Goal: Check status

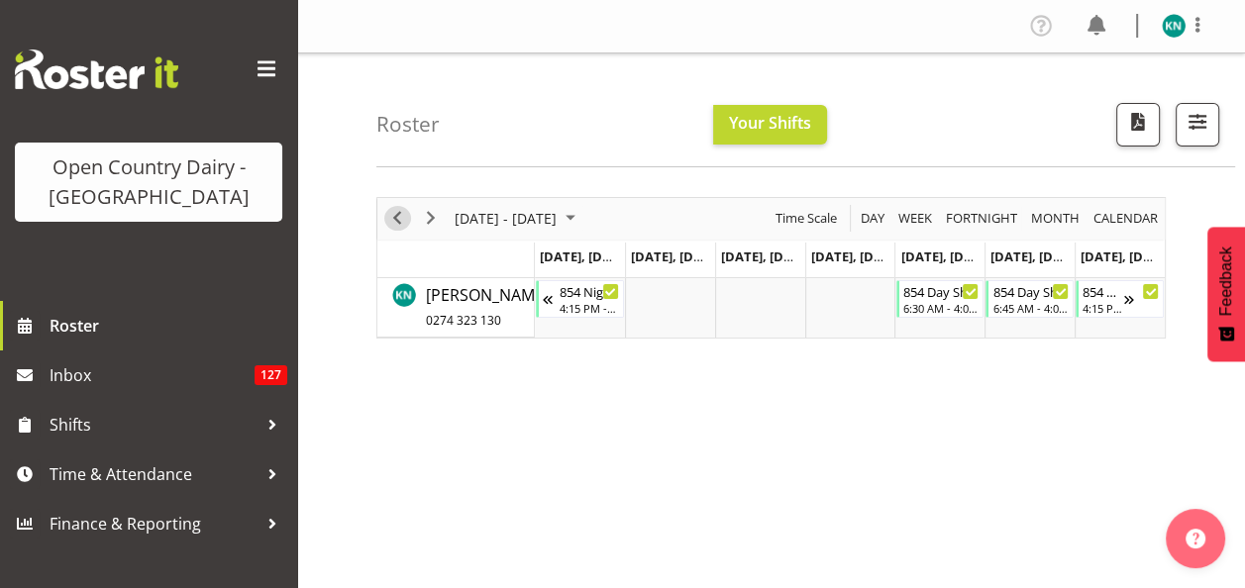
click at [394, 219] on span "Previous" at bounding box center [397, 218] width 24 height 25
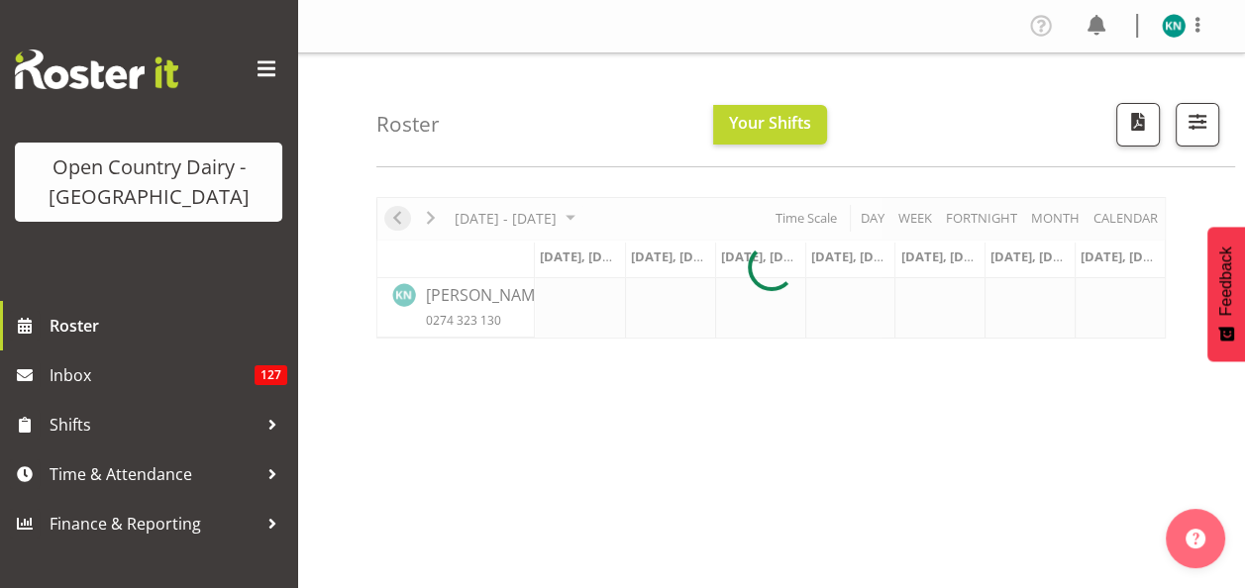
click at [394, 219] on div at bounding box center [770, 268] width 789 height 142
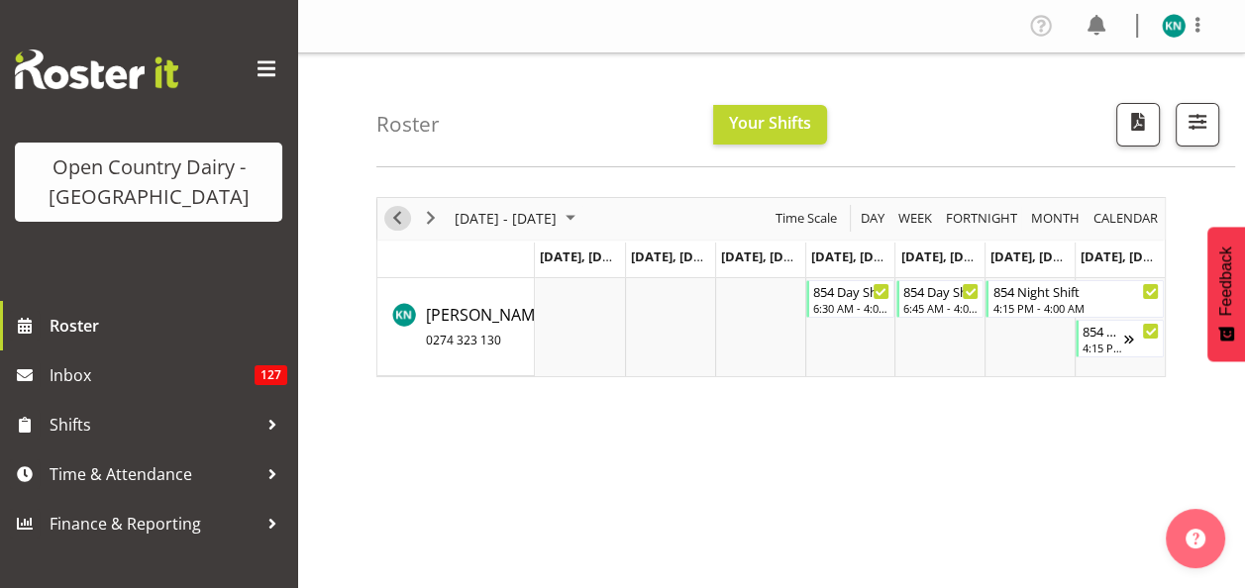
click at [394, 219] on span "Previous" at bounding box center [397, 218] width 24 height 25
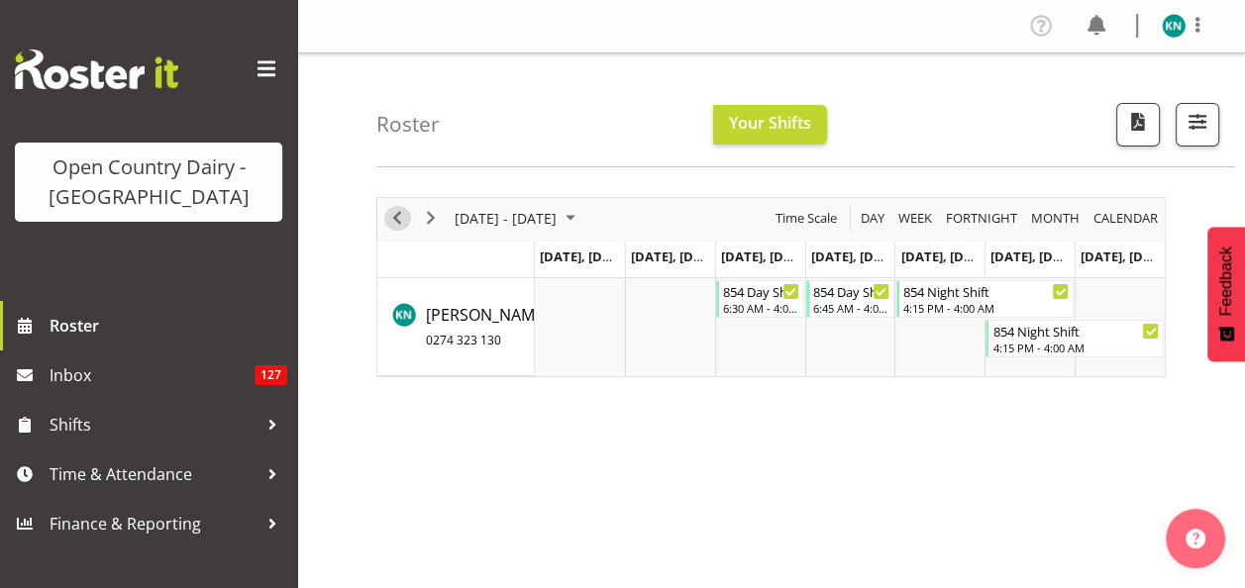
click at [394, 219] on span "Previous" at bounding box center [397, 218] width 24 height 25
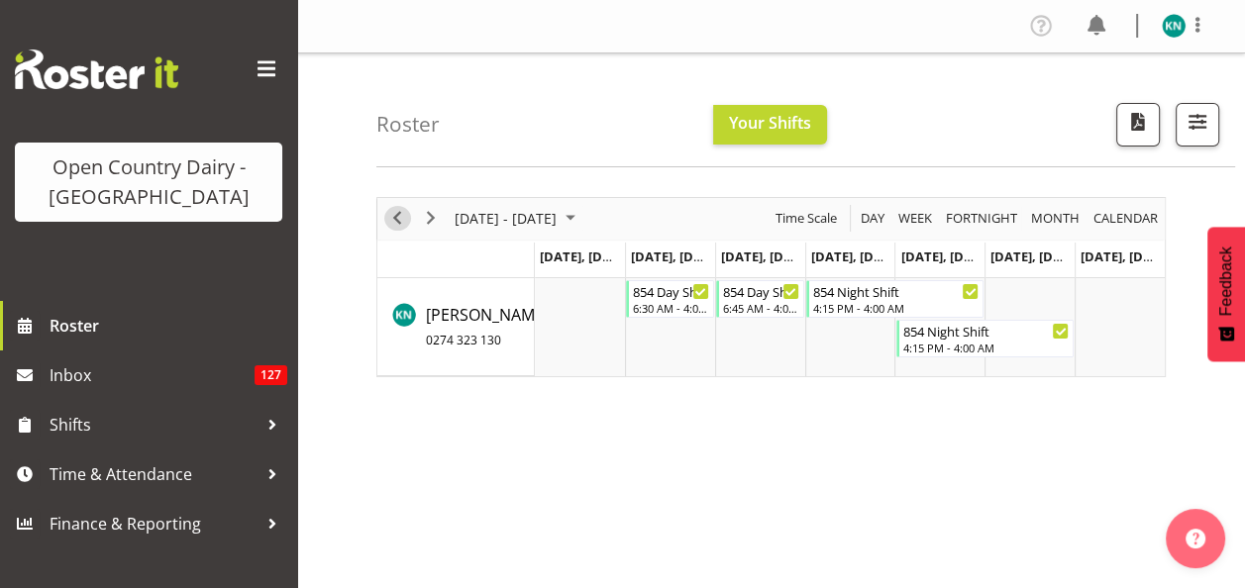
click at [394, 219] on span "Previous" at bounding box center [397, 218] width 24 height 25
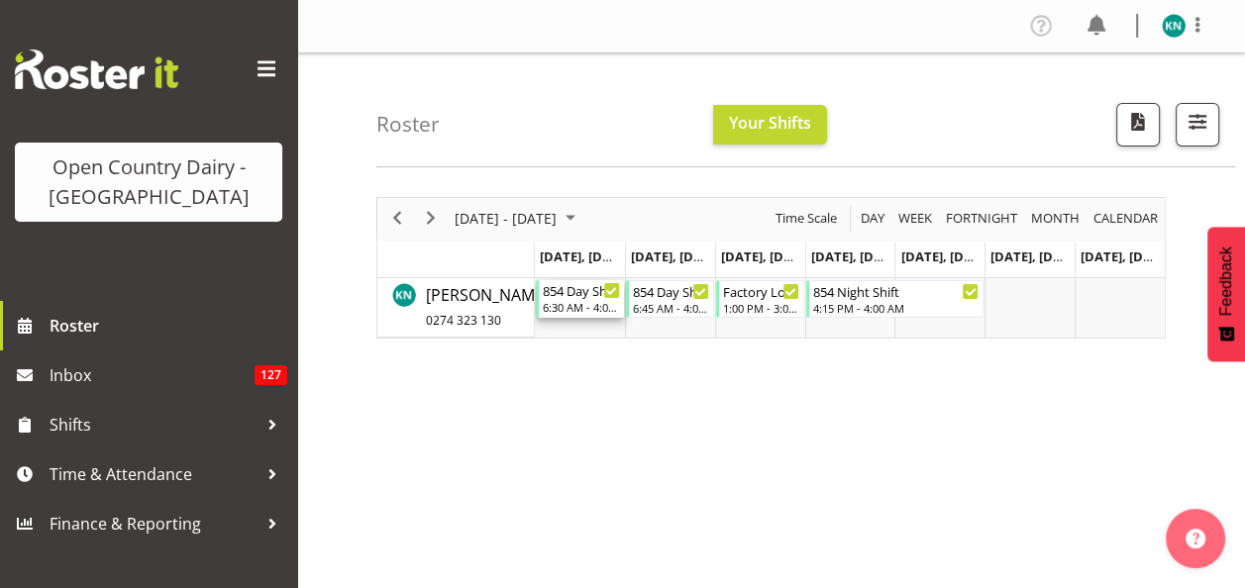
click at [581, 300] on div "6:30 AM - 4:00 PM" at bounding box center [581, 307] width 77 height 16
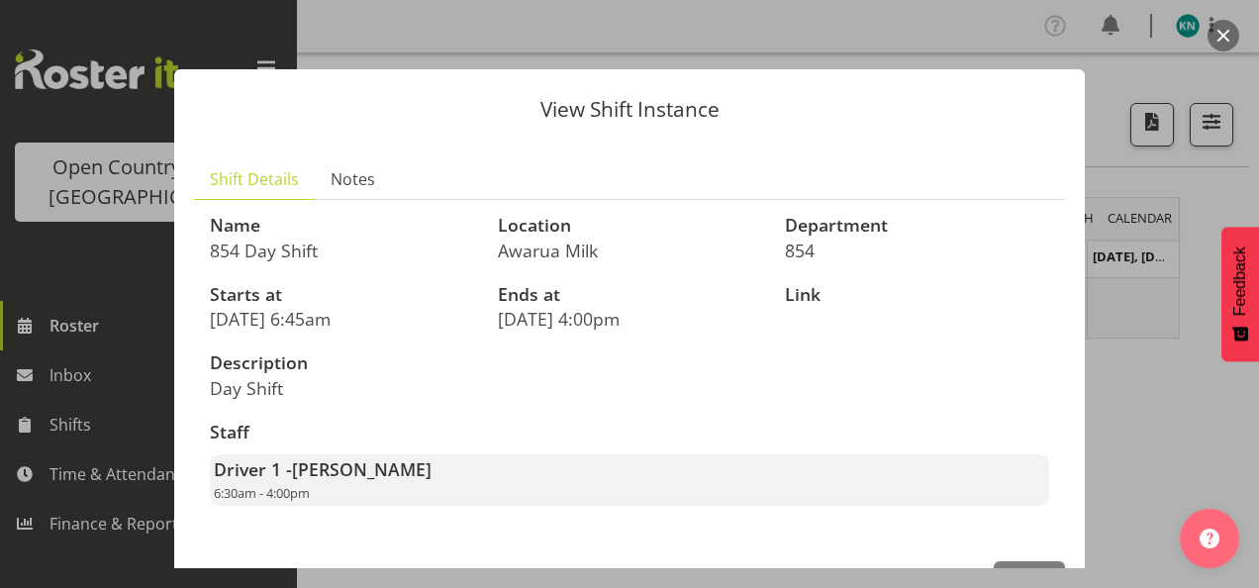
scroll to position [65, 0]
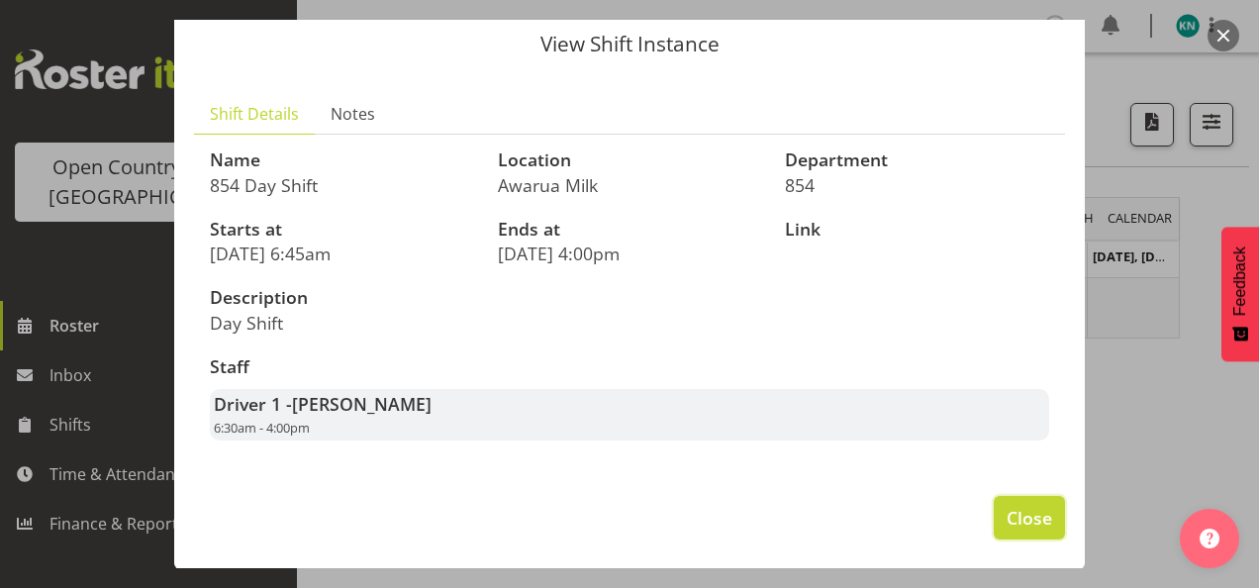
click at [1022, 525] on span "Close" at bounding box center [1030, 518] width 46 height 26
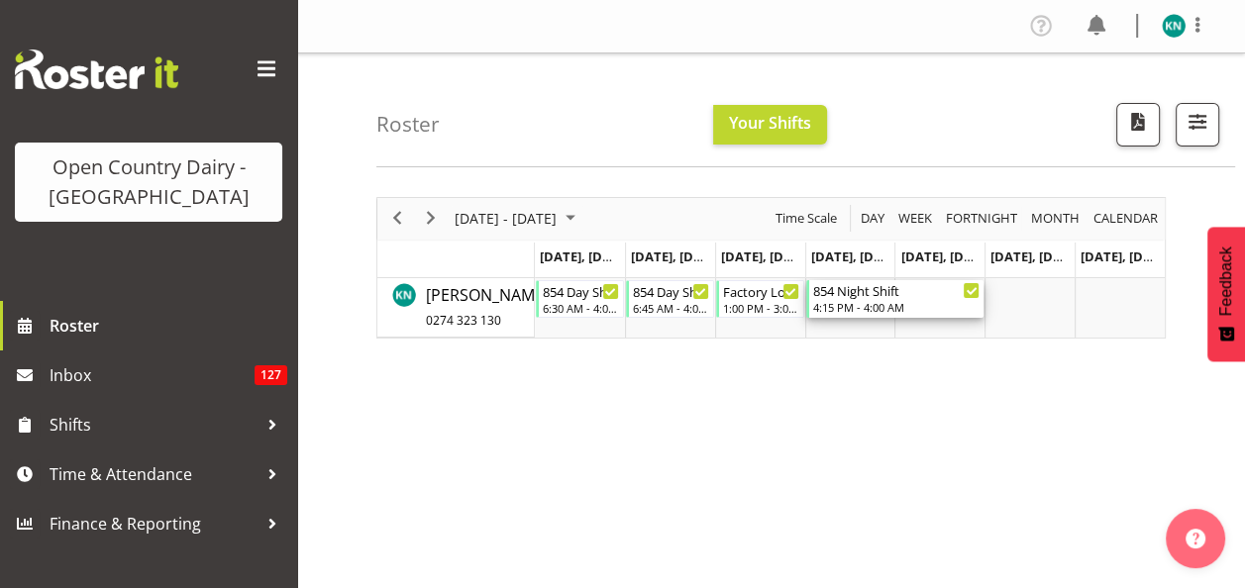
click at [851, 303] on div "4:15 PM - 4:00 AM" at bounding box center [896, 307] width 167 height 16
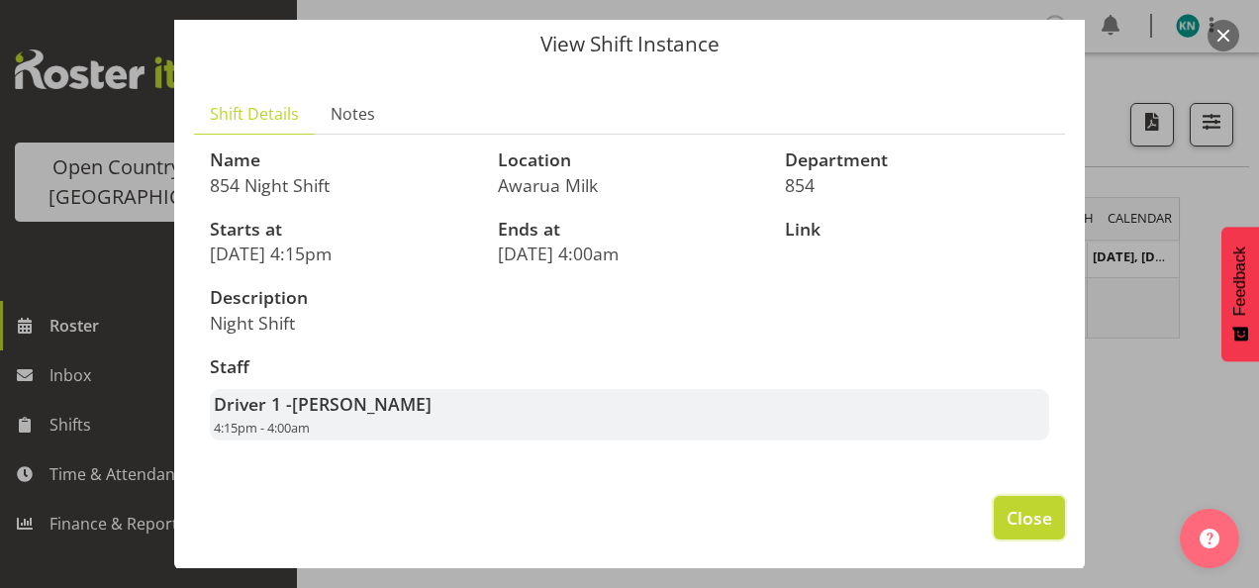
click at [1007, 519] on span "Close" at bounding box center [1030, 518] width 46 height 26
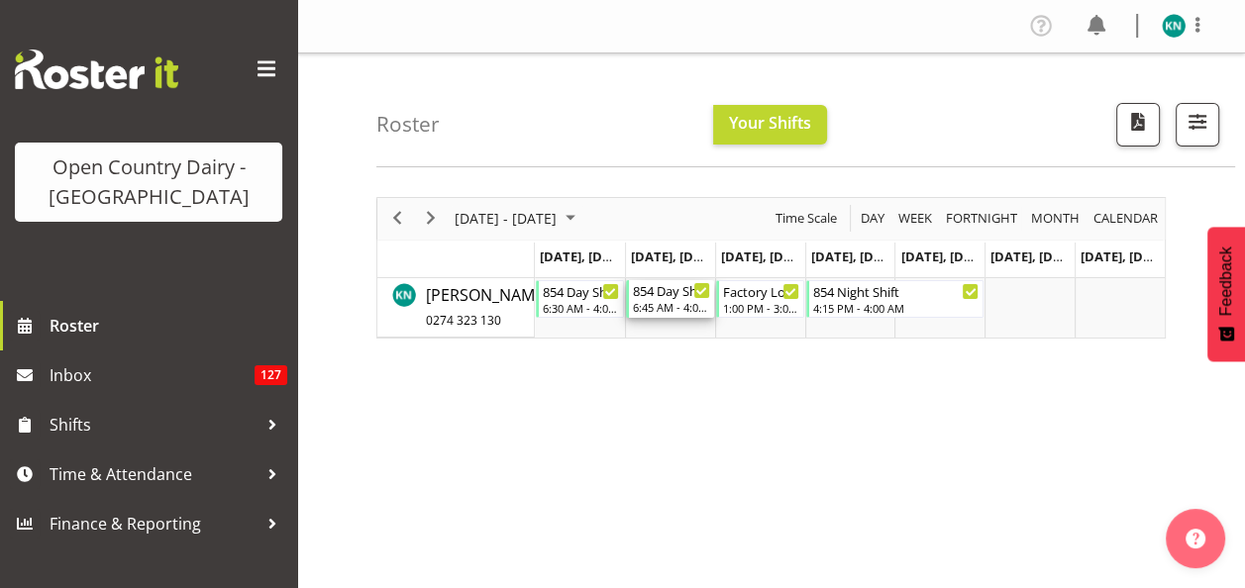
click at [673, 307] on div "6:45 AM - 4:00 PM" at bounding box center [671, 307] width 77 height 16
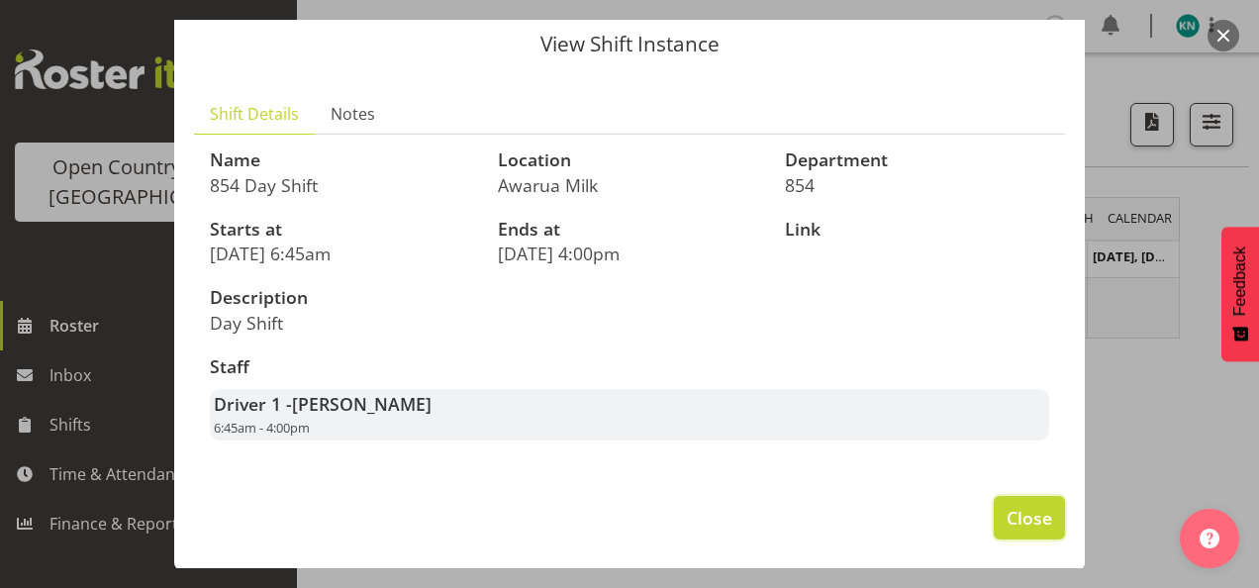
click at [1015, 521] on span "Close" at bounding box center [1030, 518] width 46 height 26
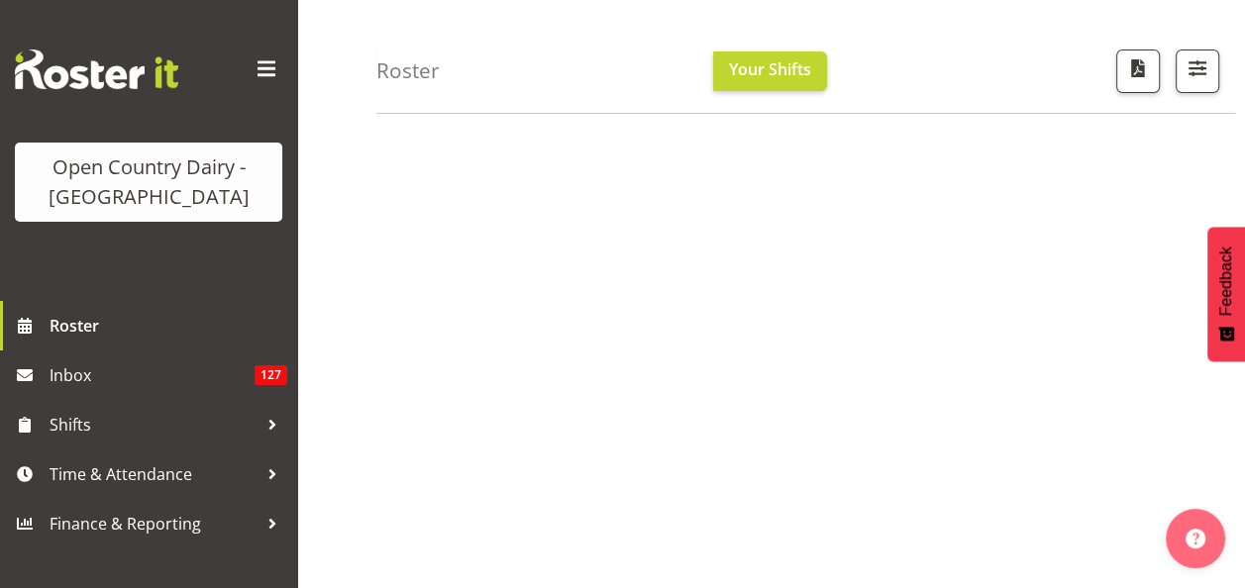
scroll to position [0, 0]
